Goal: Transaction & Acquisition: Purchase product/service

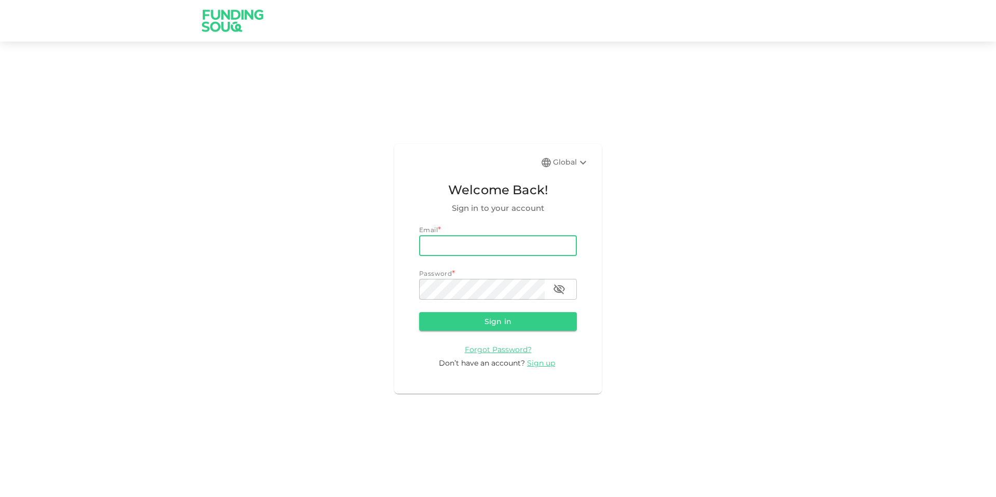
click at [492, 242] on input "email" at bounding box center [498, 245] width 158 height 21
type input "[EMAIL_ADDRESS][DOMAIN_NAME]"
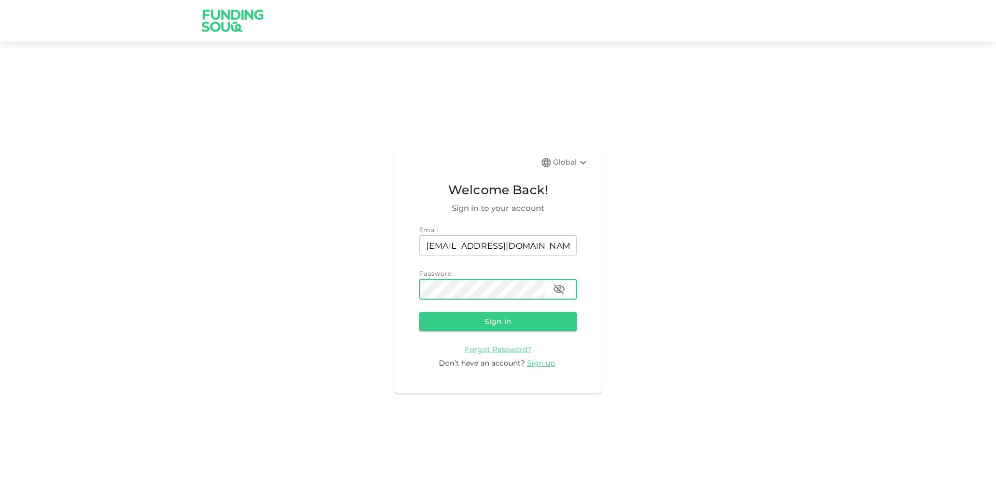
click at [419, 312] on button "Sign in" at bounding box center [498, 321] width 158 height 19
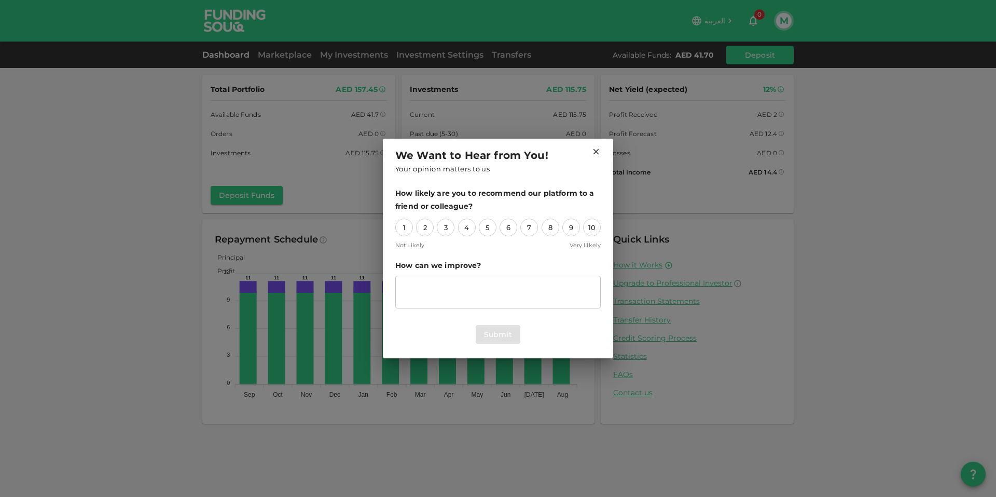
click at [270, 53] on div "We Want to Hear from You! Your opinion matters to us How likely are you to reco…" at bounding box center [498, 248] width 996 height 497
click at [597, 150] on icon at bounding box center [597, 152] width 6 height 6
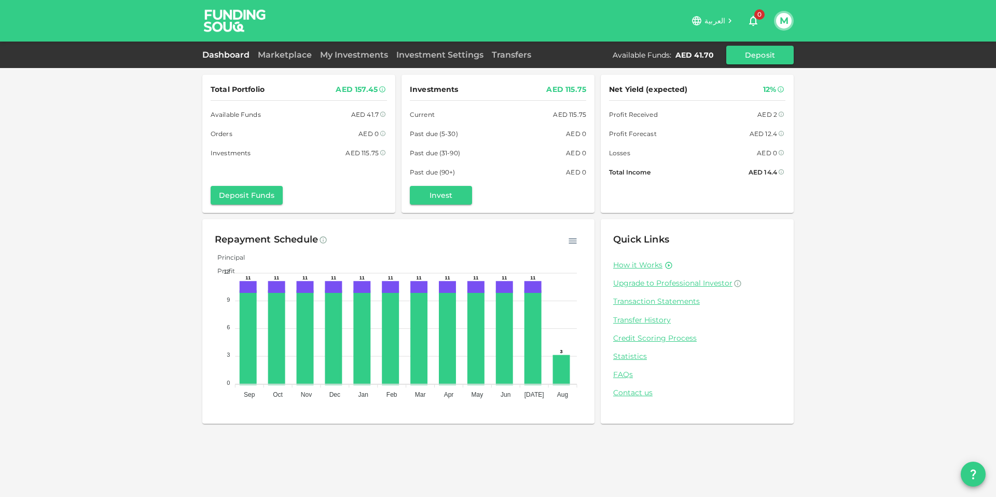
click at [278, 43] on div "Dashboard Marketplace My Investments Investment Settings Transfers Available Fu…" at bounding box center [498, 55] width 996 height 26
click at [284, 52] on link "Marketplace" at bounding box center [285, 55] width 62 height 10
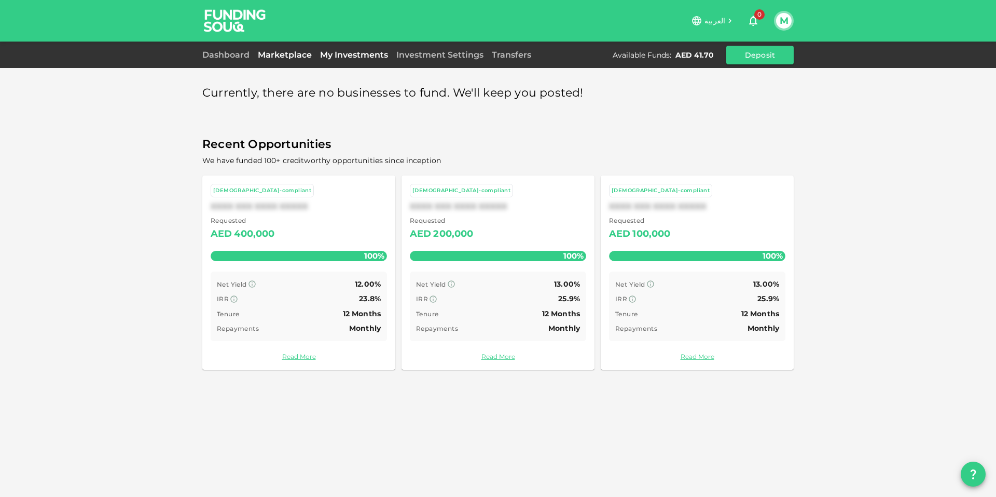
click at [367, 52] on link "My Investments" at bounding box center [354, 55] width 76 height 10
